Goal: Complete application form

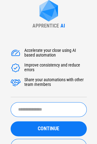
scroll to position [25, 0]
click at [57, 103] on input "text" at bounding box center [49, 109] width 76 height 15
click at [42, 109] on input "text" at bounding box center [49, 109] width 76 height 15
type input "**********"
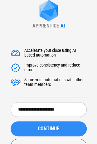
click at [40, 133] on button "CONTINUE" at bounding box center [49, 128] width 76 height 15
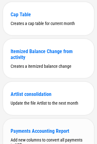
scroll to position [1345, 0]
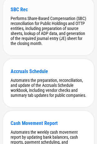
scroll to position [782, 0]
